Goal: Find specific page/section: Find specific page/section

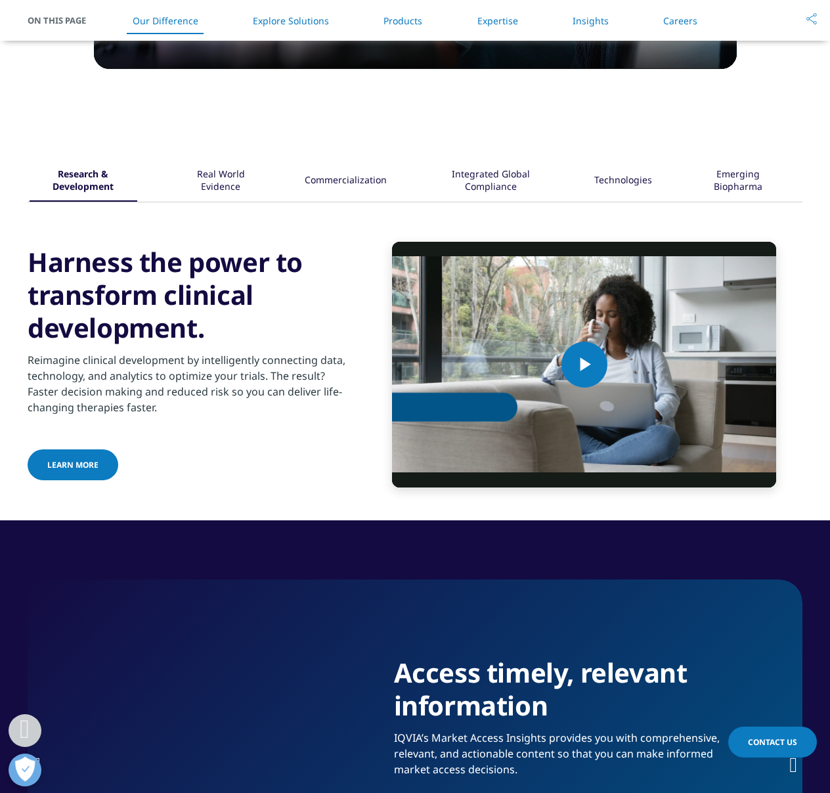
scroll to position [1937, 0]
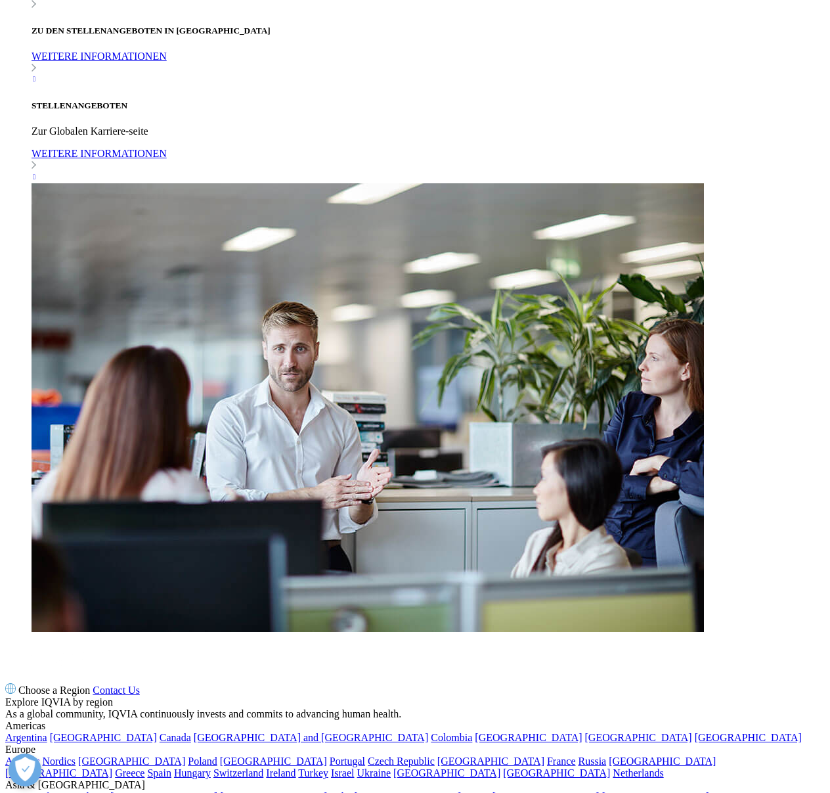
scroll to position [1427, 0]
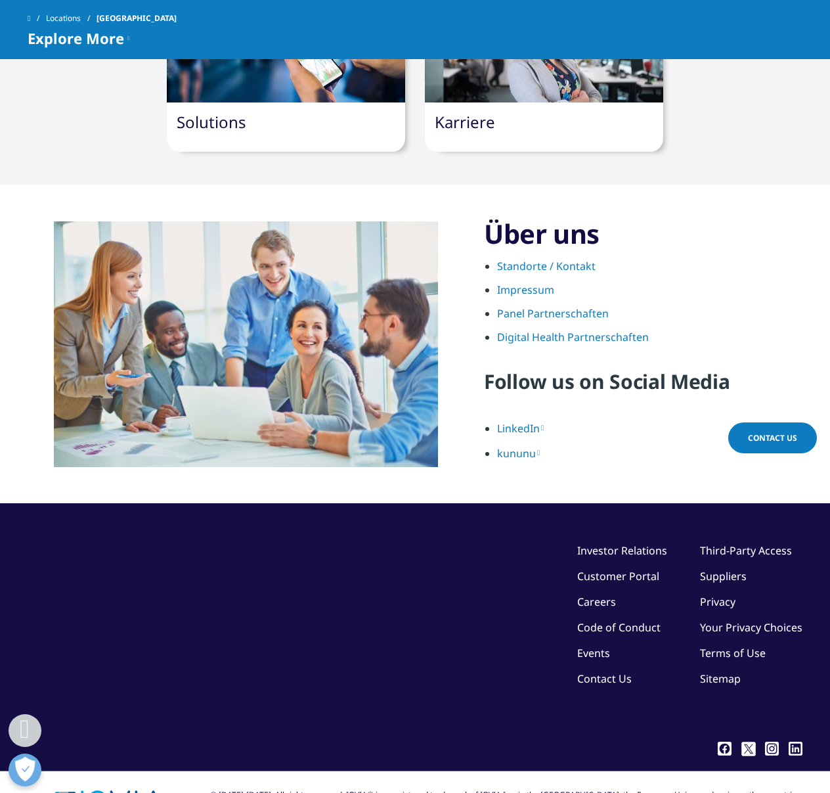
click at [535, 282] on link "Impressum" at bounding box center [525, 289] width 57 height 14
